Goal: Task Accomplishment & Management: Manage account settings

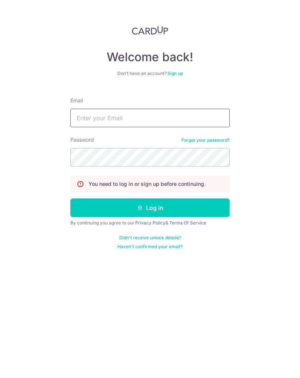
click at [172, 119] on input "Email" at bounding box center [149, 118] width 159 height 19
type input "[EMAIL_ADDRESS][DOMAIN_NAME]"
click at [189, 211] on button "Log in" at bounding box center [149, 207] width 159 height 19
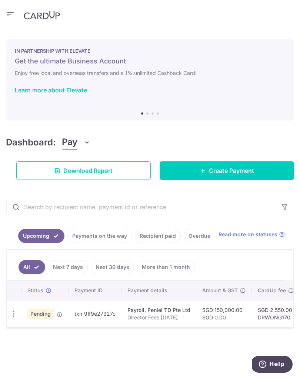
click at [9, 17] on icon "button" at bounding box center [10, 14] width 9 height 9
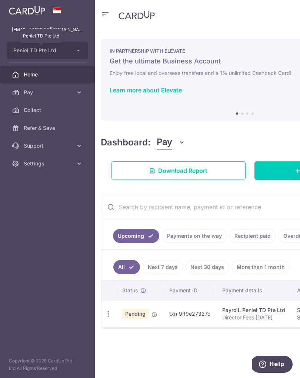
click at [44, 50] on span "Peniel TD Pte Ltd" at bounding box center [40, 50] width 55 height 7
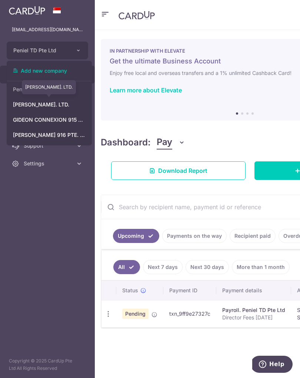
click at [35, 106] on link "[PERSON_NAME]. LTD." at bounding box center [49, 104] width 85 height 13
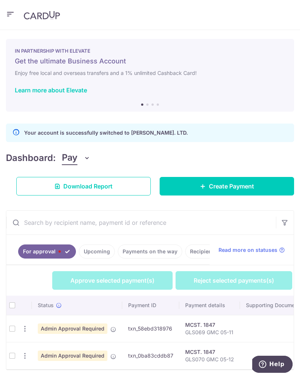
click at [9, 305] on th at bounding box center [12, 305] width 12 height 19
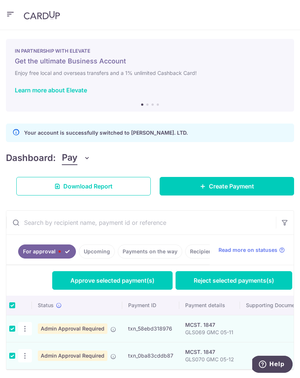
click at [118, 278] on link "Approve selected payment(s)" at bounding box center [112, 280] width 121 height 19
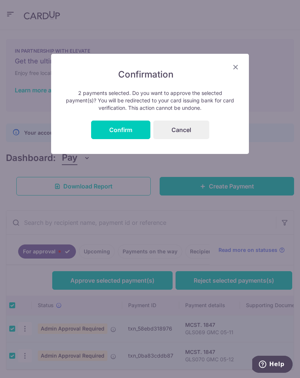
click at [125, 132] on button "Confirm" at bounding box center [120, 130] width 59 height 19
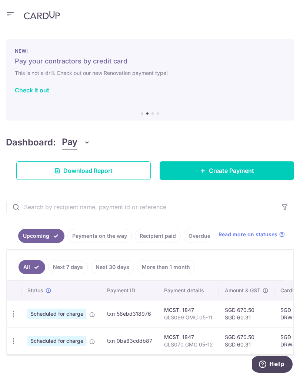
click at [9, 14] on icon "button" at bounding box center [10, 14] width 9 height 9
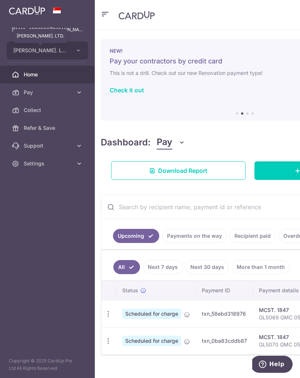
click at [65, 51] on span "[PERSON_NAME]. LTD." at bounding box center [40, 50] width 55 height 7
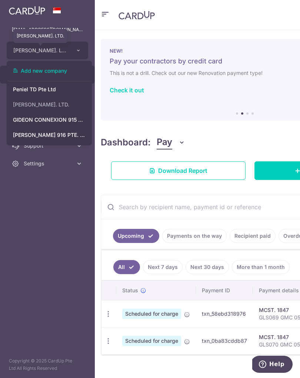
click at [57, 118] on link "GIDEON CONNEXION 915 PTE. LTD." at bounding box center [49, 119] width 85 height 13
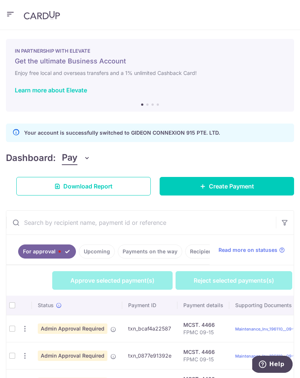
click at [14, 306] on th at bounding box center [12, 305] width 12 height 19
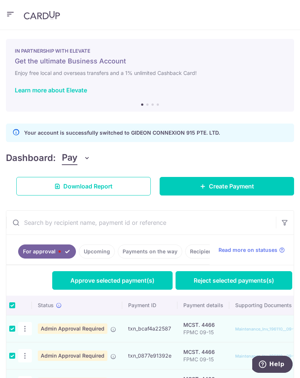
click at [107, 281] on link "Approve selected payment(s)" at bounding box center [112, 280] width 121 height 19
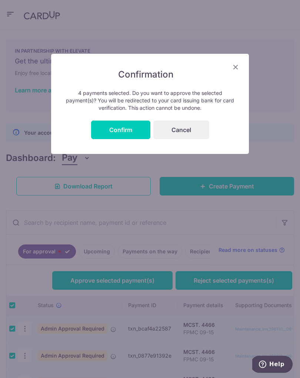
click at [126, 131] on button "Confirm" at bounding box center [120, 130] width 59 height 19
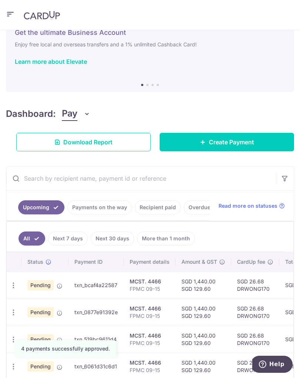
scroll to position [28, 0]
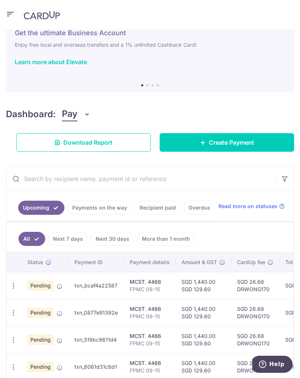
click at [11, 13] on icon "button" at bounding box center [10, 14] width 9 height 9
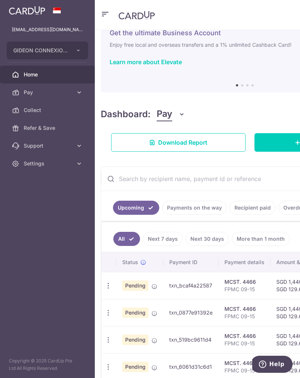
click at [79, 49] on icon "button" at bounding box center [79, 50] width 6 height 6
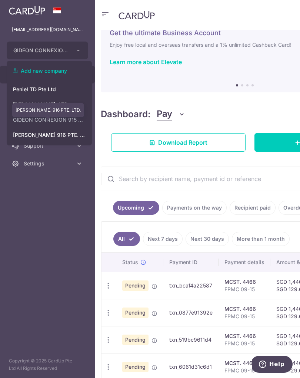
click at [60, 136] on link "[PERSON_NAME] 916 PTE. LTD." at bounding box center [49, 134] width 85 height 13
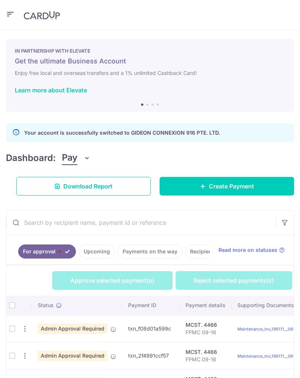
scroll to position [0, 0]
click at [16, 302] on th at bounding box center [12, 305] width 12 height 19
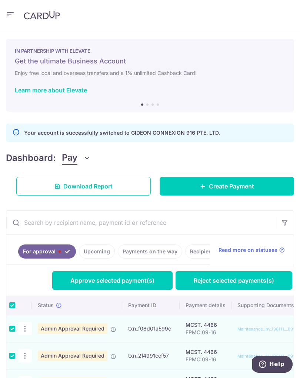
click at [125, 280] on link "Approve selected payment(s)" at bounding box center [112, 280] width 121 height 19
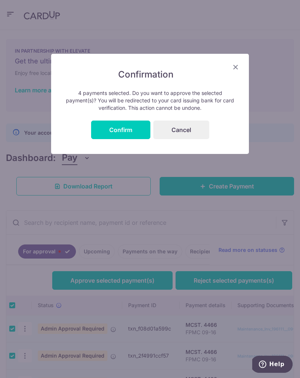
click at [122, 132] on button "Confirm" at bounding box center [120, 130] width 59 height 19
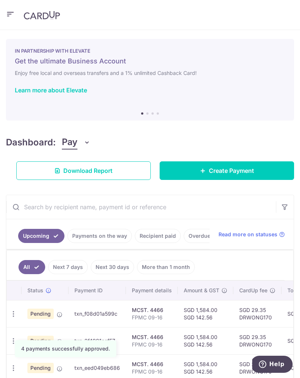
click at [14, 12] on icon "button" at bounding box center [10, 14] width 9 height 9
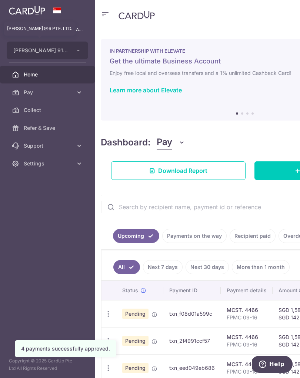
click at [67, 47] on span "[PERSON_NAME] 916 PTE. LTD." at bounding box center [40, 50] width 55 height 7
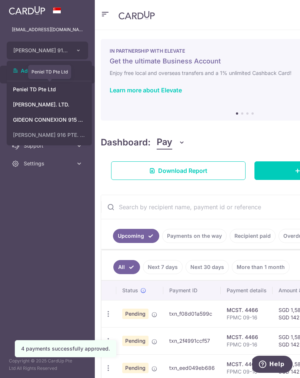
click at [43, 89] on link "Peniel TD Pte Ltd" at bounding box center [49, 89] width 85 height 13
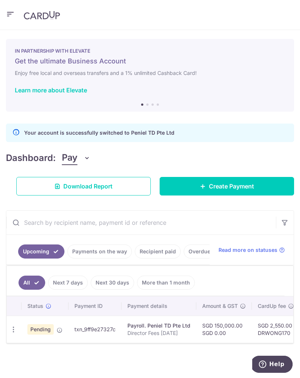
click at [15, 10] on header at bounding box center [150, 15] width 300 height 30
click at [13, 12] on icon "button" at bounding box center [10, 14] width 9 height 9
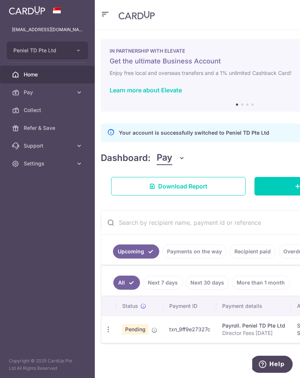
click at [75, 53] on button "Peniel TD Pte Ltd" at bounding box center [48, 51] width 82 height 18
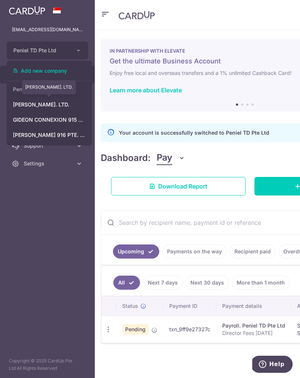
click at [66, 109] on link "[PERSON_NAME]. LTD." at bounding box center [49, 104] width 85 height 13
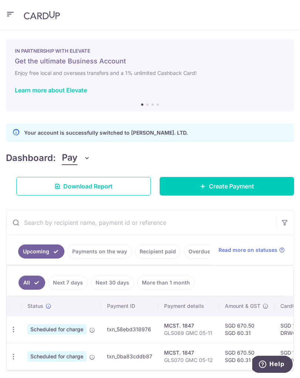
click at [11, 14] on icon "button" at bounding box center [10, 14] width 9 height 9
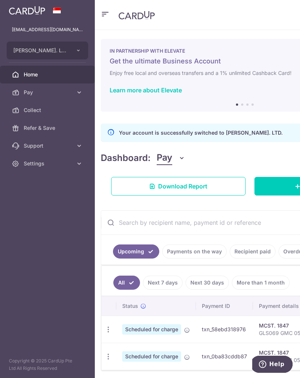
click at [79, 50] on icon "button" at bounding box center [79, 50] width 6 height 6
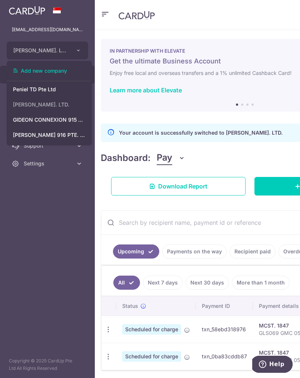
click at [69, 122] on link "GIDEON CONNEXION 915 PTE. LTD." at bounding box center [49, 119] width 85 height 13
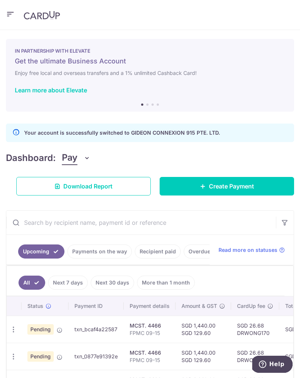
click at [10, 13] on icon "button" at bounding box center [10, 14] width 9 height 9
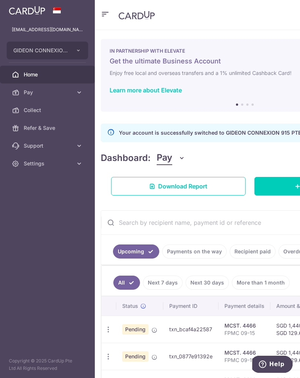
click at [80, 49] on icon "button" at bounding box center [79, 50] width 6 height 6
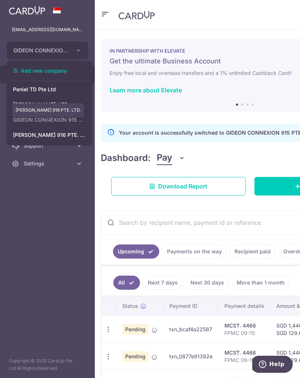
click at [62, 135] on link "[PERSON_NAME] 916 PTE. LTD." at bounding box center [49, 134] width 85 height 13
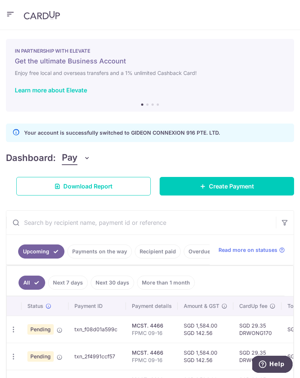
click at [10, 15] on icon "button" at bounding box center [10, 14] width 9 height 9
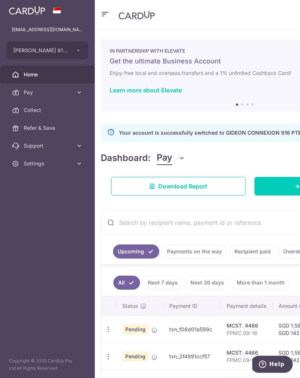
click at [29, 165] on span "Settings" at bounding box center [48, 163] width 49 height 7
click at [29, 200] on span "Logout" at bounding box center [48, 198] width 49 height 7
